Goal: Transaction & Acquisition: Purchase product/service

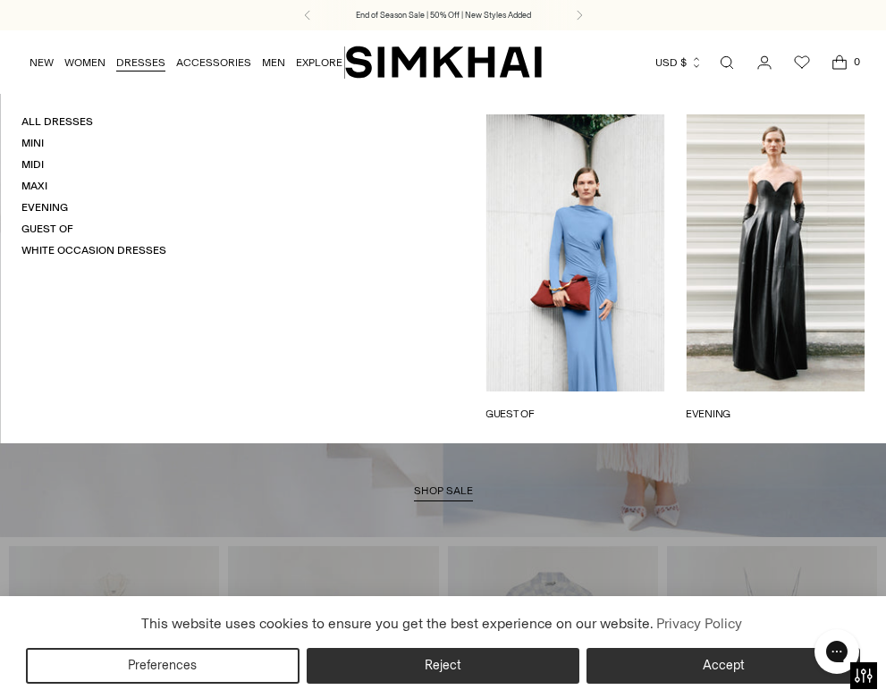
click at [127, 61] on link "DRESSES" at bounding box center [140, 62] width 49 height 39
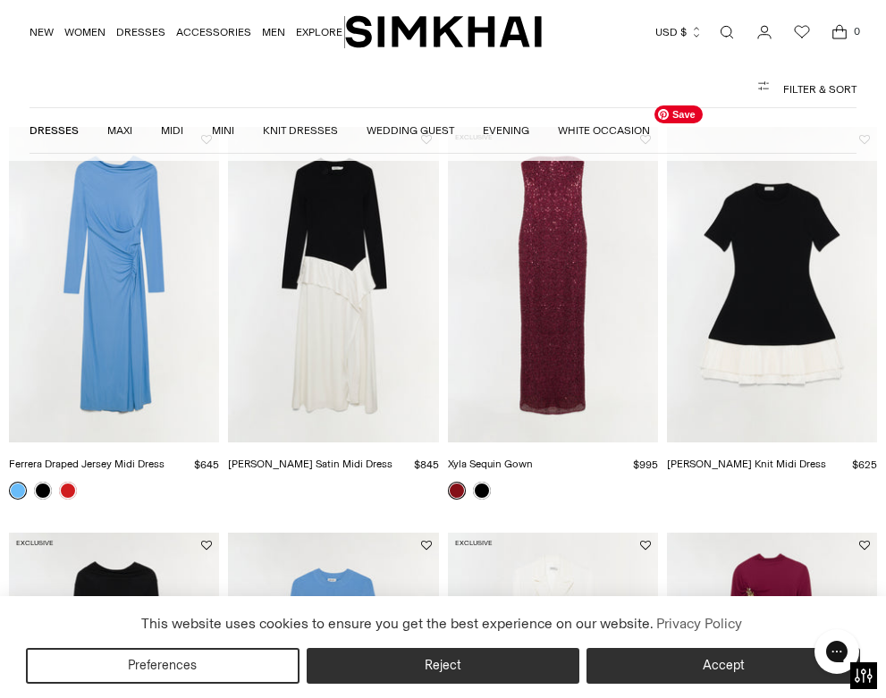
scroll to position [154, 0]
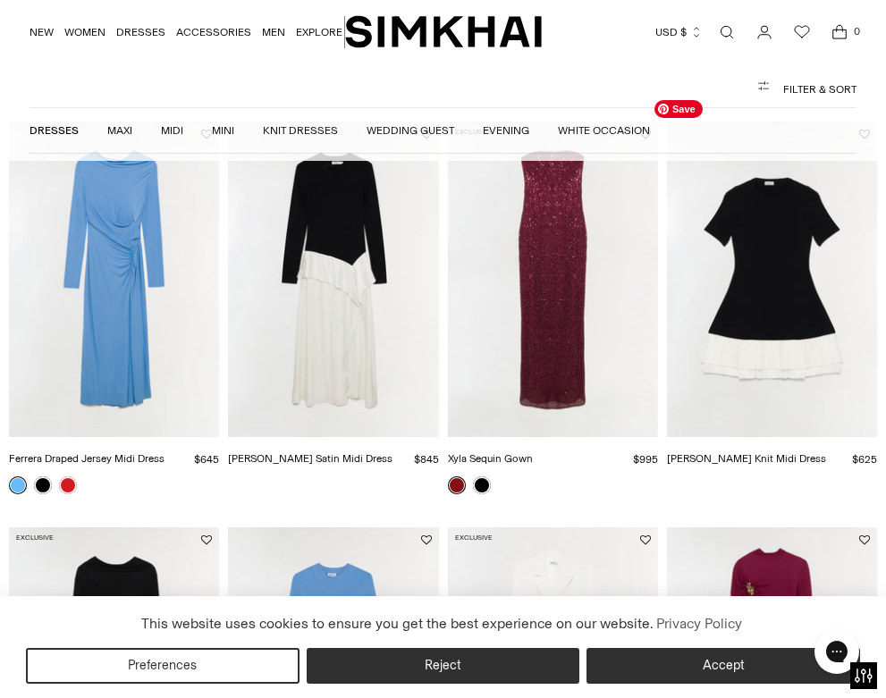
click at [0, 0] on img "Lorin Taffeta Knit Midi Dress" at bounding box center [0, 0] width 0 height 0
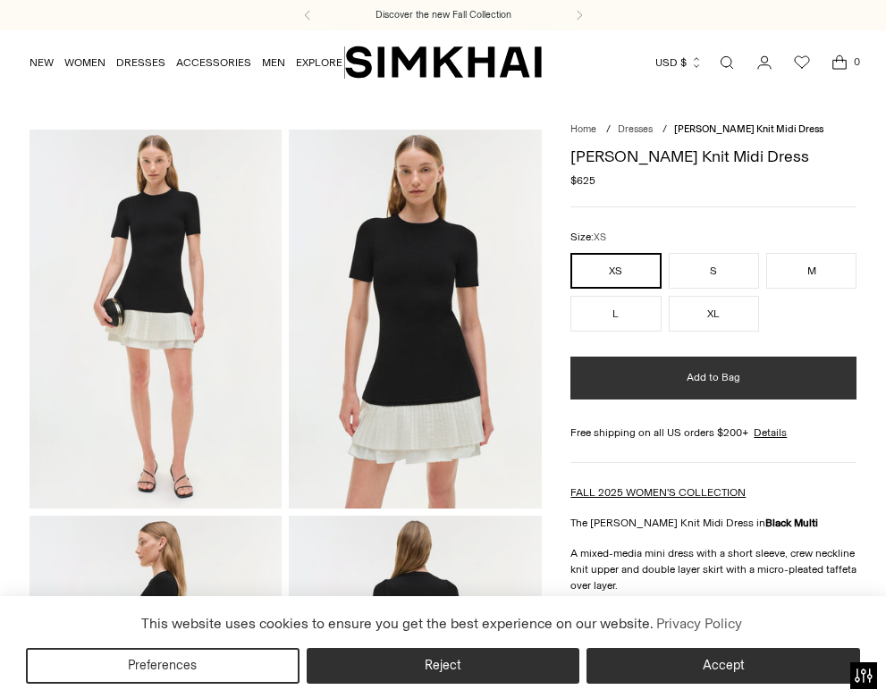
click at [838, 265] on button "M" at bounding box center [811, 271] width 90 height 36
click at [757, 370] on button "Add to Bag" at bounding box center [714, 378] width 286 height 43
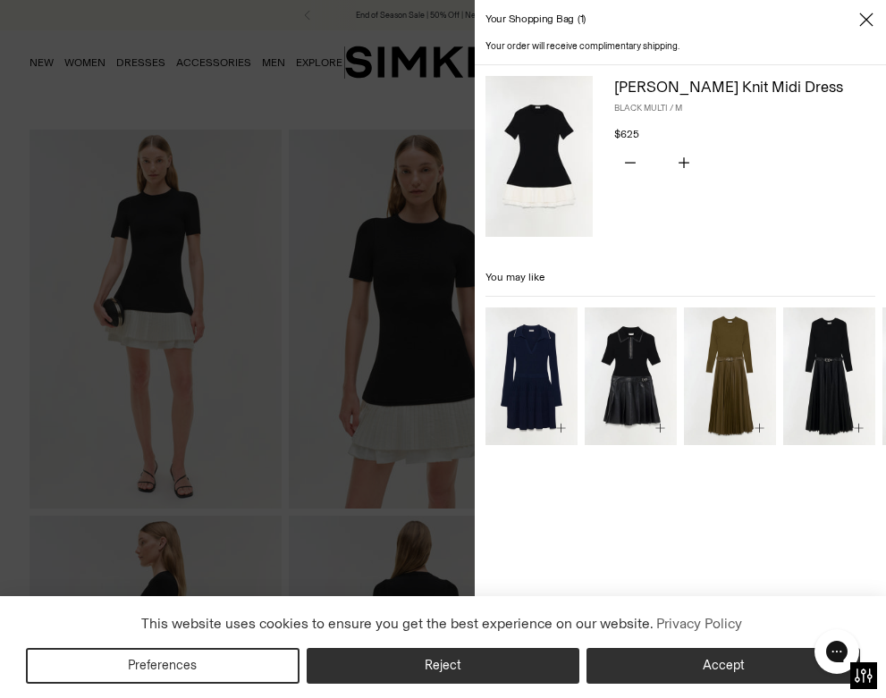
click at [254, 339] on div at bounding box center [443, 349] width 886 height 698
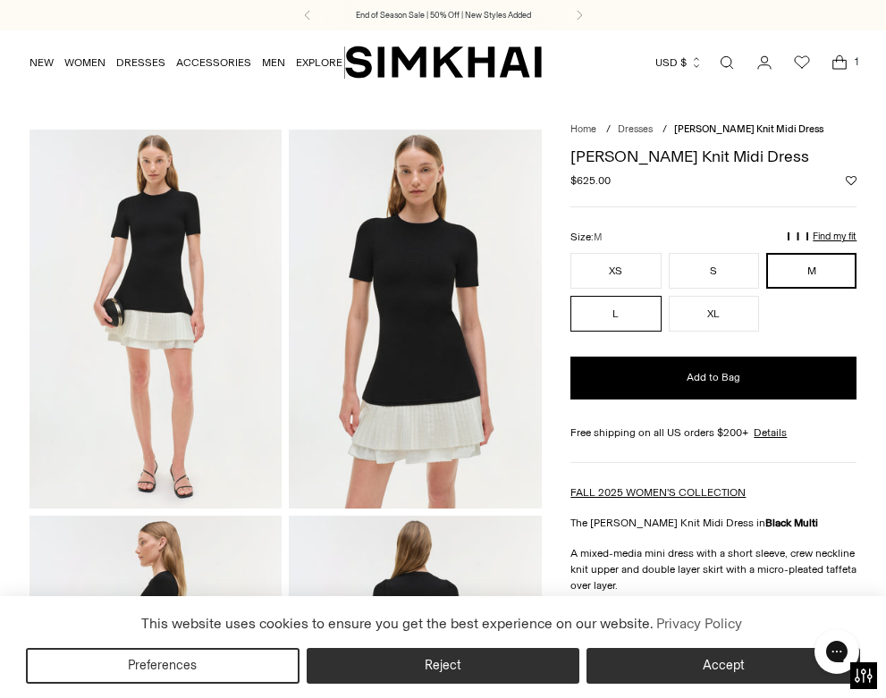
click at [629, 309] on button "L" at bounding box center [616, 314] width 90 height 36
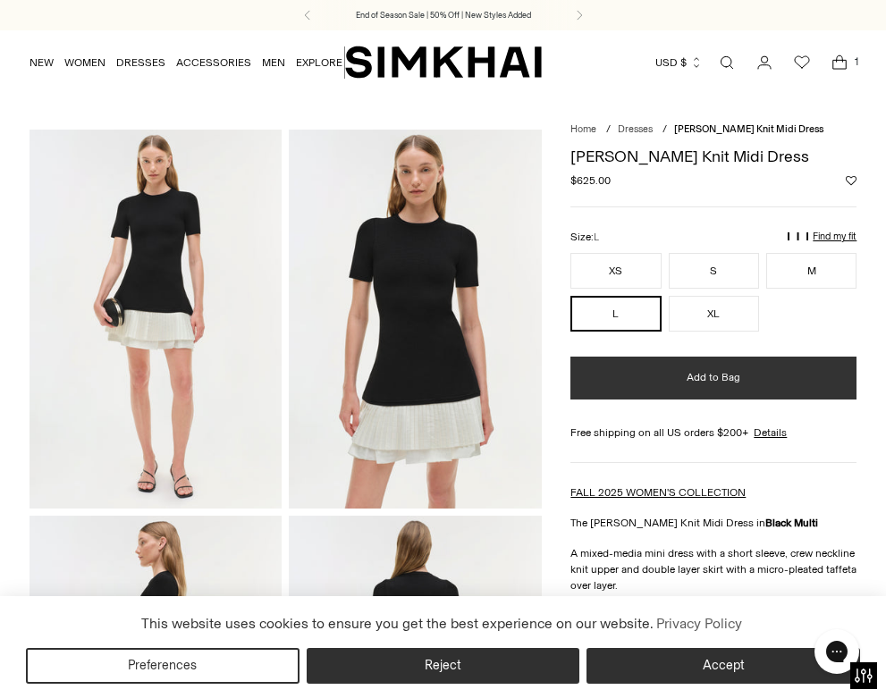
click at [638, 373] on button "Add to Bag" at bounding box center [714, 378] width 286 height 43
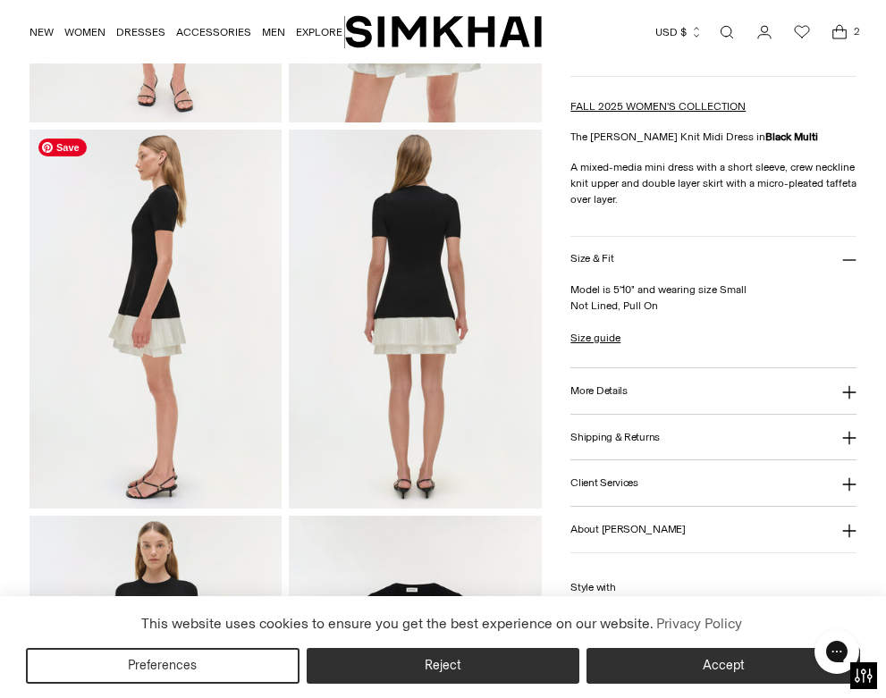
scroll to position [564, 0]
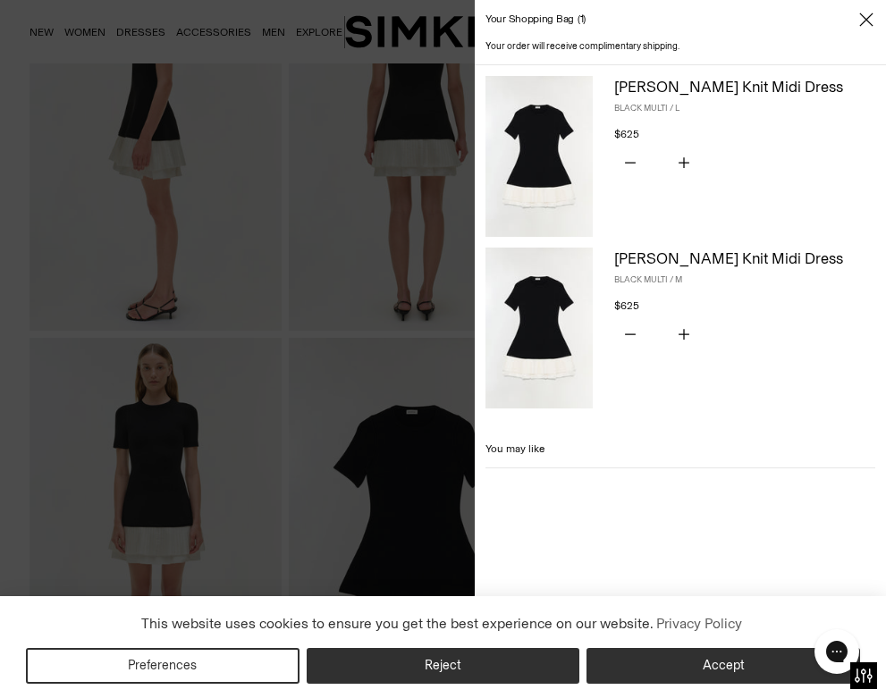
click at [236, 372] on div at bounding box center [443, 349] width 886 height 698
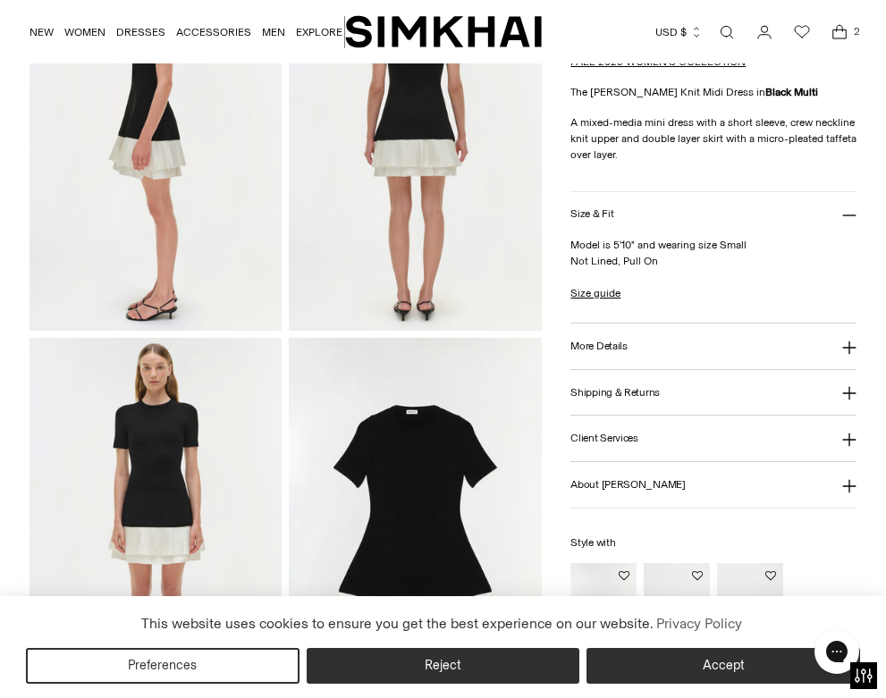
scroll to position [153, 0]
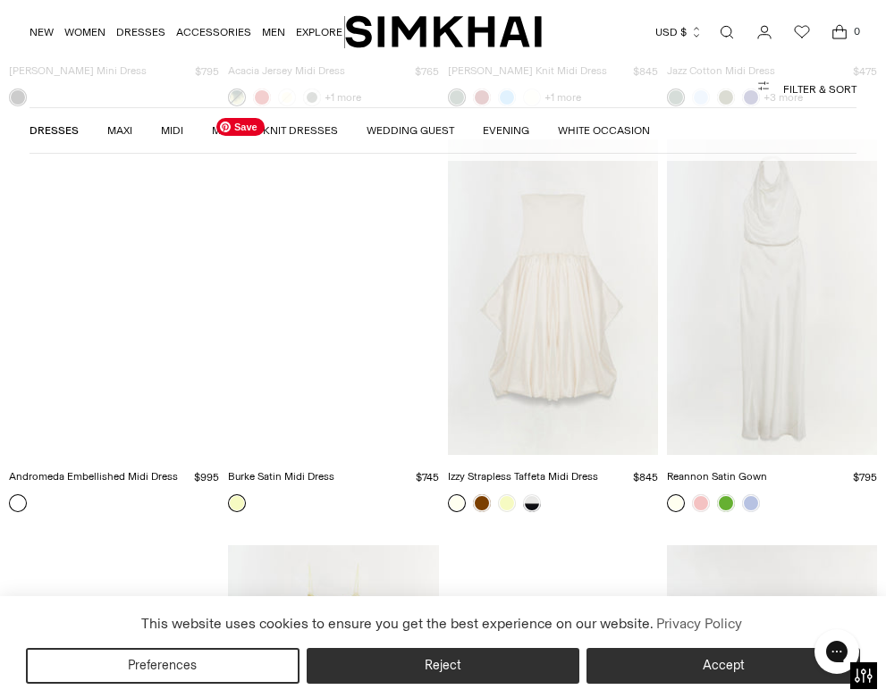
scroll to position [5361, 0]
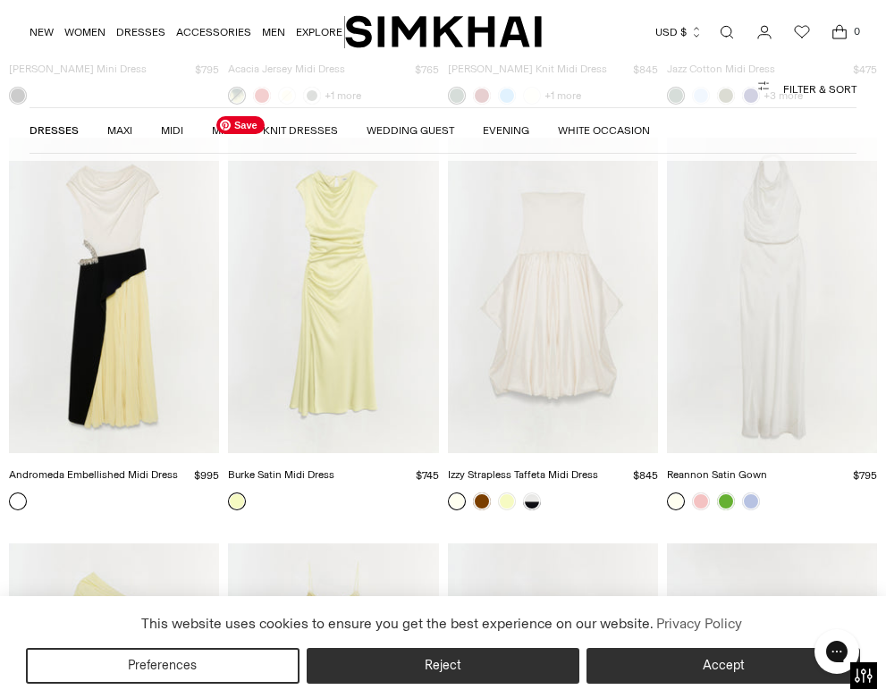
click at [0, 0] on img "Burke Satin Midi Dress" at bounding box center [0, 0] width 0 height 0
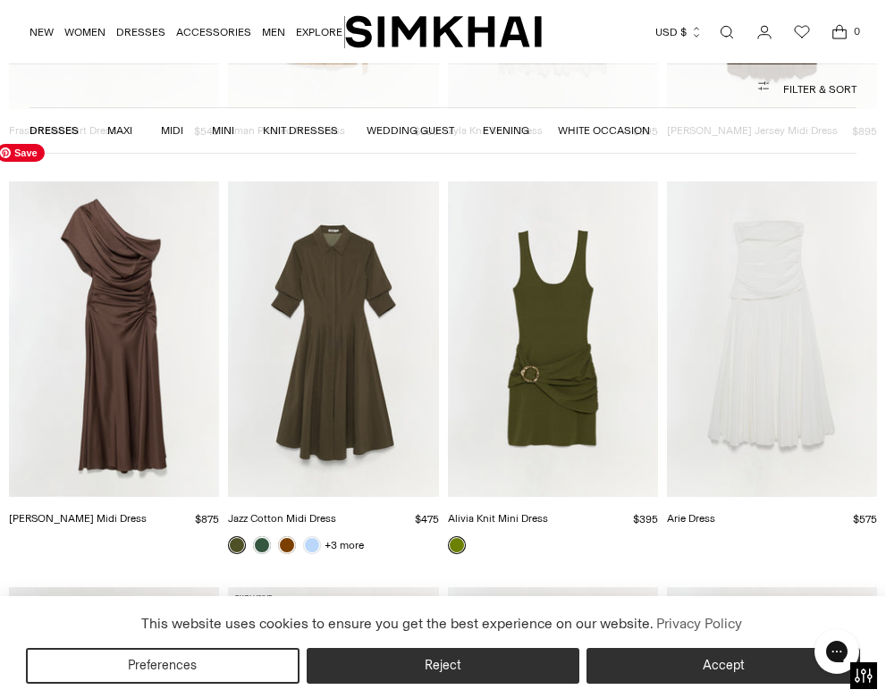
scroll to position [10611, 0]
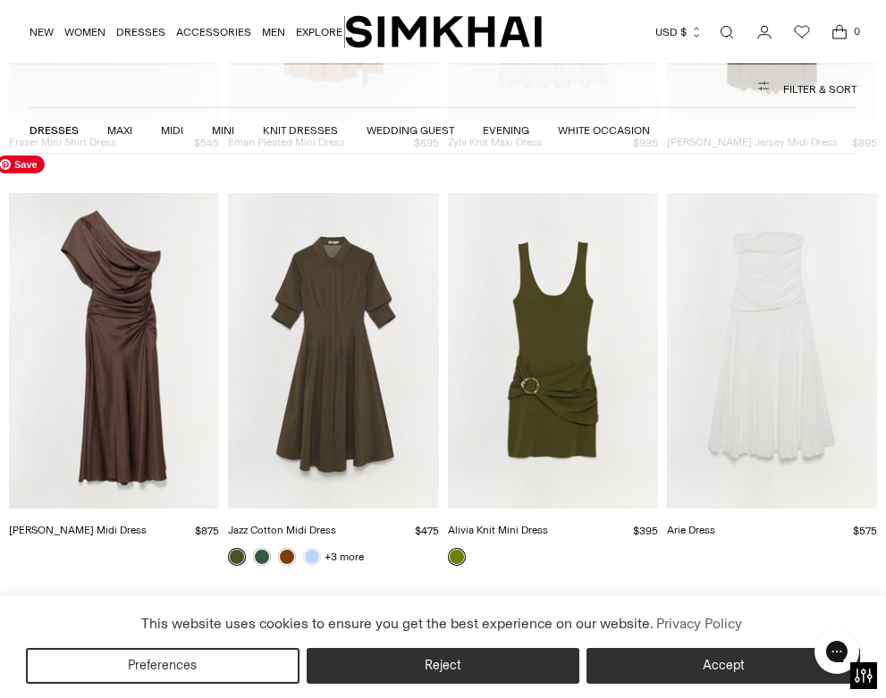
click at [0, 0] on img "Joanna Satin Midi Dress" at bounding box center [0, 0] width 0 height 0
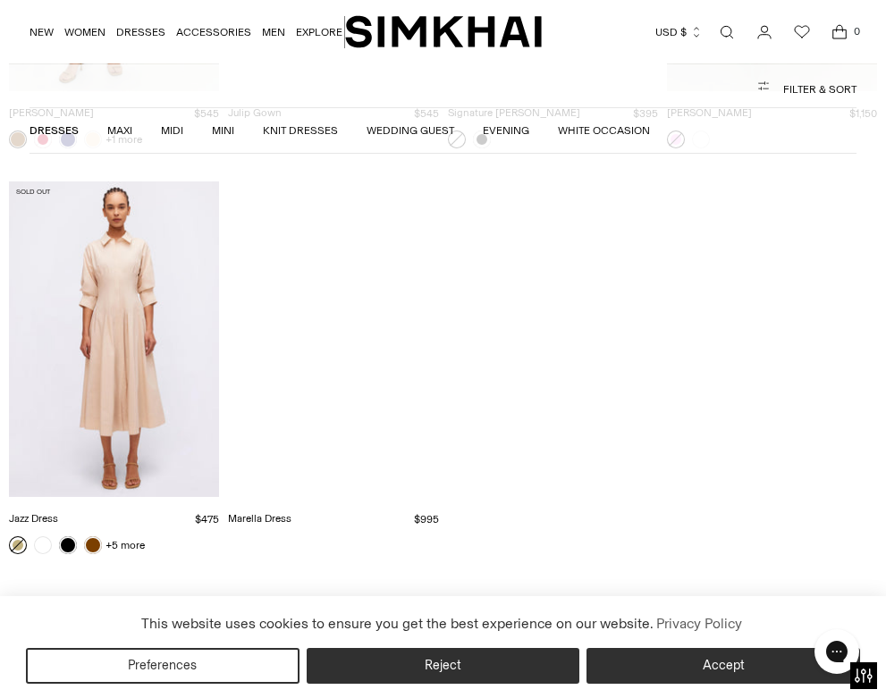
scroll to position [17508, 0]
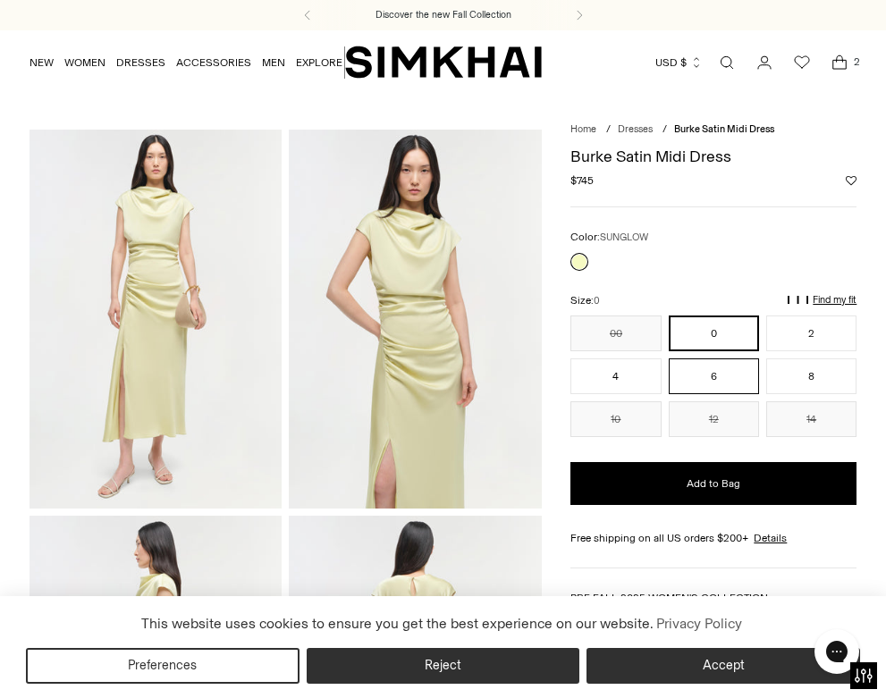
click at [704, 377] on button "6" at bounding box center [714, 377] width 90 height 36
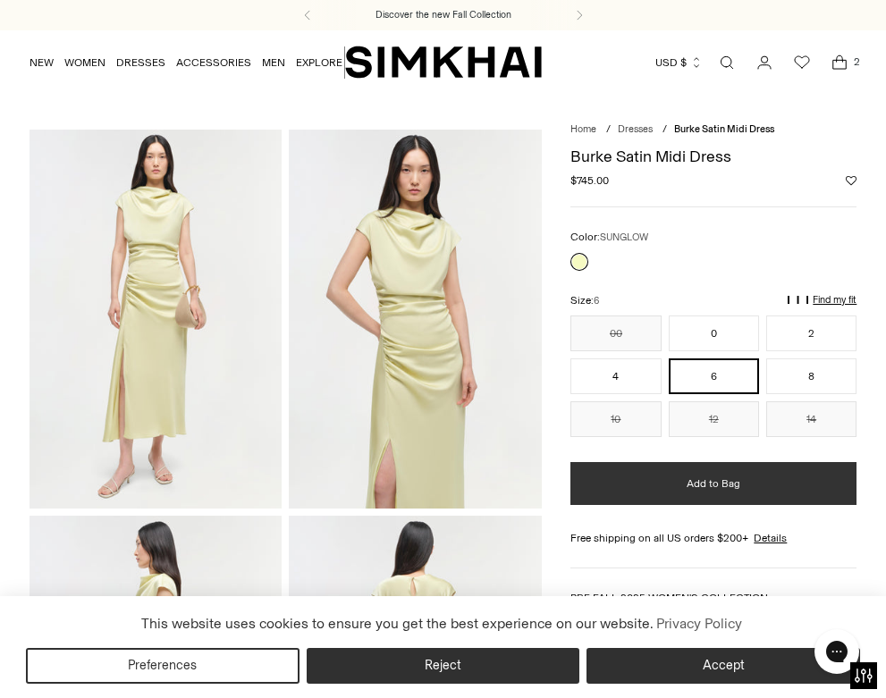
click at [719, 487] on span "Add to Bag" at bounding box center [714, 484] width 54 height 15
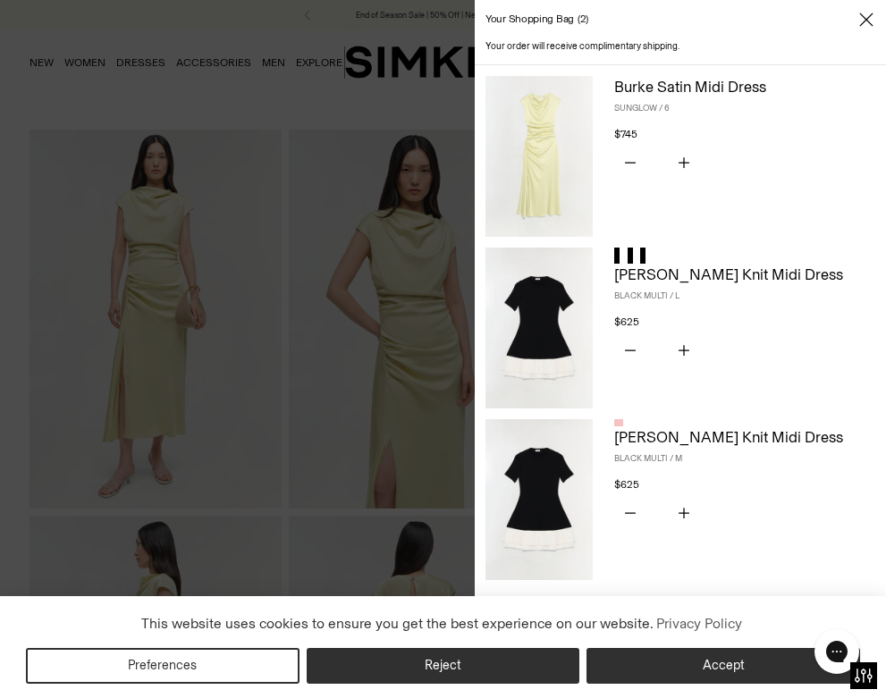
click at [360, 516] on div at bounding box center [443, 349] width 886 height 698
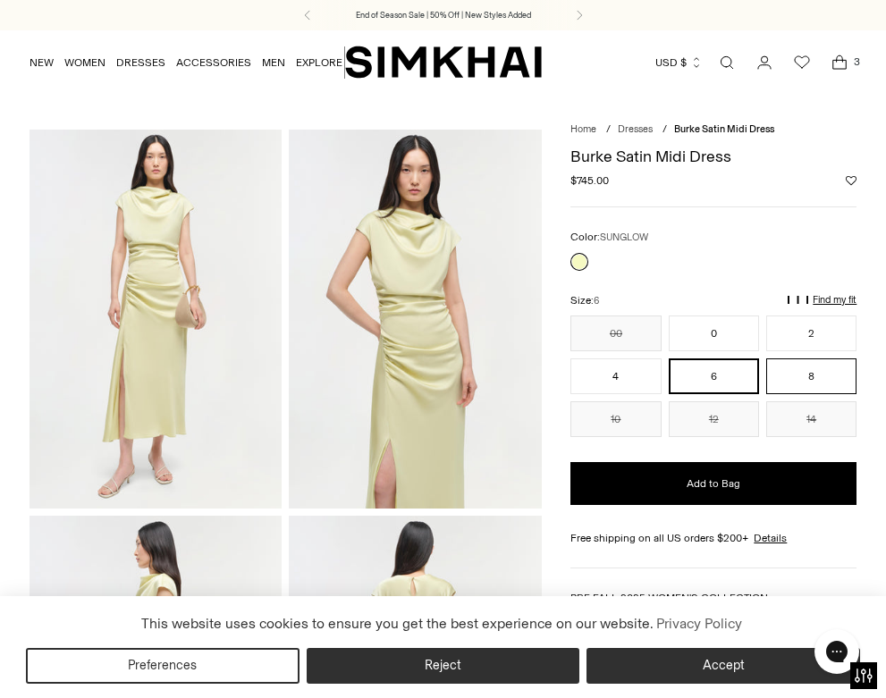
click at [799, 381] on button "8" at bounding box center [811, 377] width 90 height 36
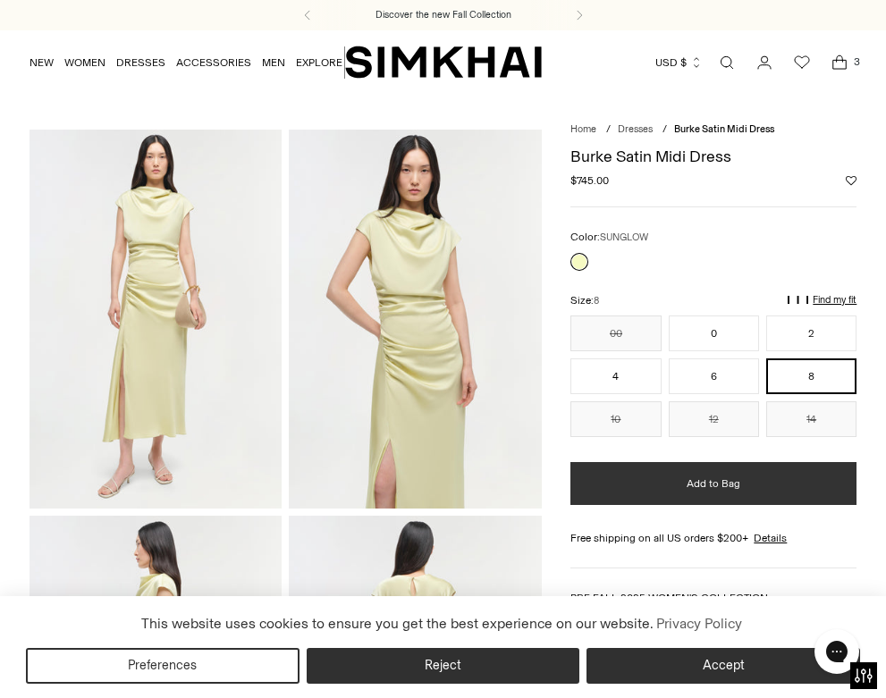
click at [706, 483] on span "Add to Bag" at bounding box center [714, 484] width 54 height 15
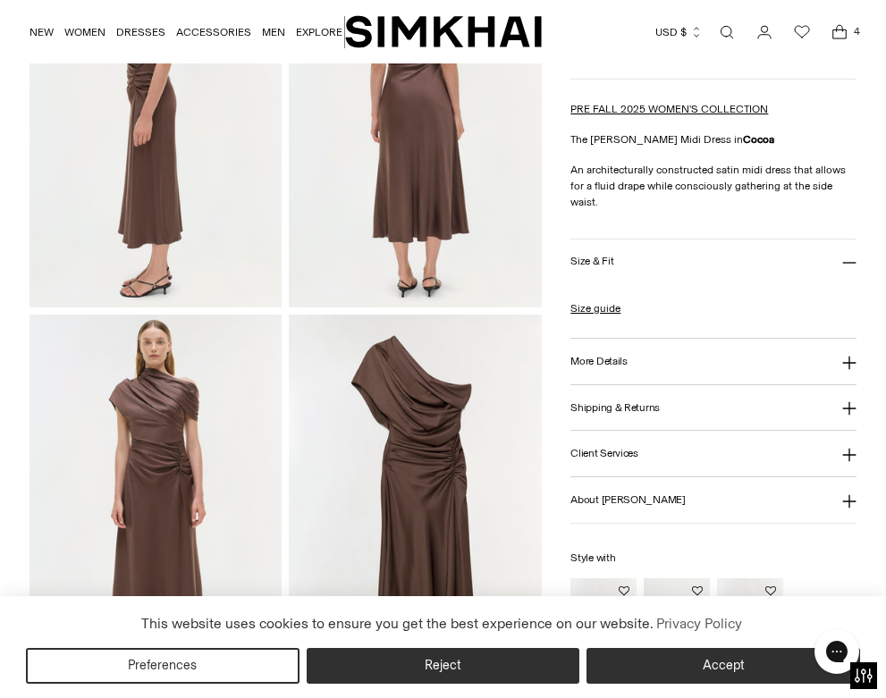
scroll to position [616, 0]
